Goal: Information Seeking & Learning: Learn about a topic

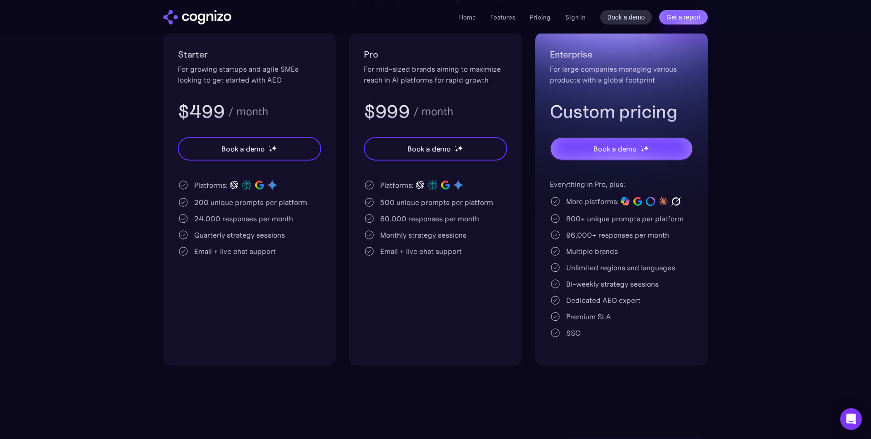
scroll to position [190, 0]
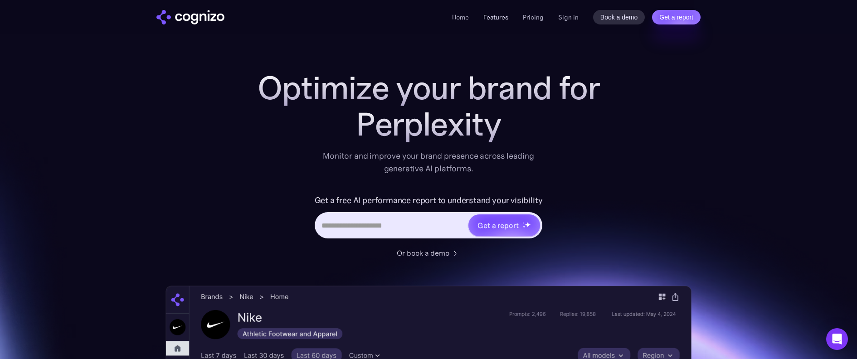
click at [496, 18] on link "Features" at bounding box center [495, 17] width 25 height 8
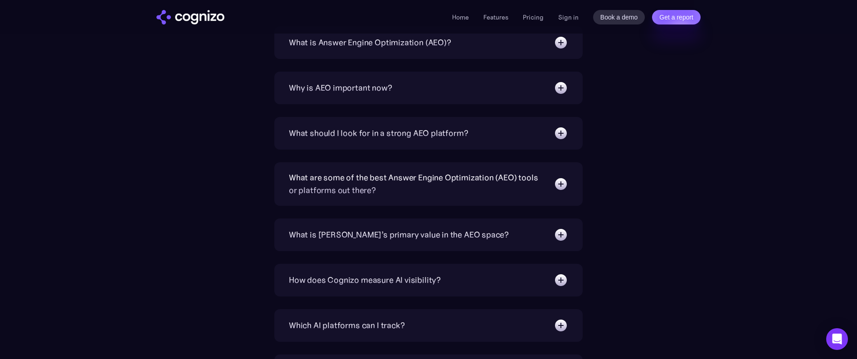
scroll to position [2959, 0]
click at [488, 126] on div "What should I look for in a strong AEO platform?" at bounding box center [428, 133] width 279 height 15
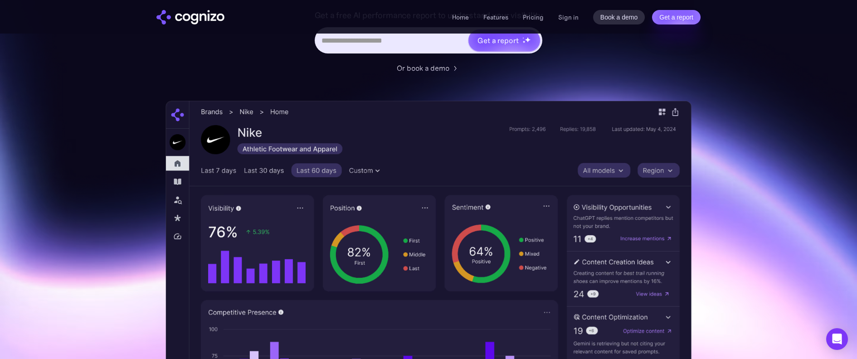
scroll to position [240, 0]
